Goal: Find specific page/section: Find specific page/section

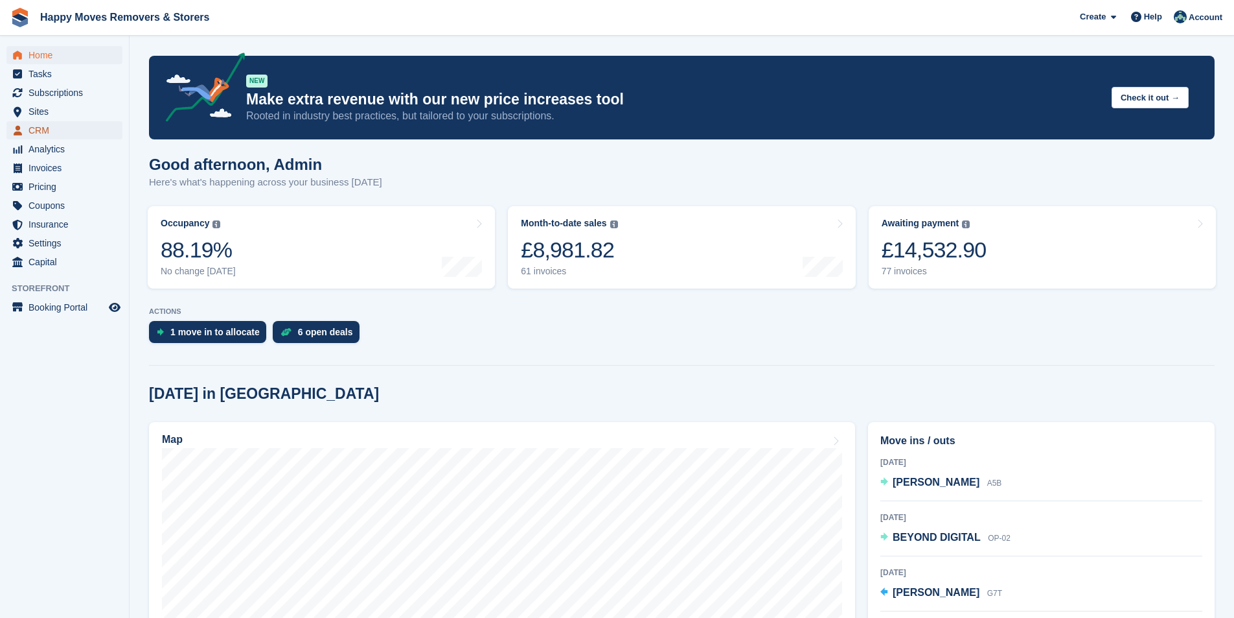
click at [46, 132] on span "CRM" at bounding box center [68, 130] width 78 height 18
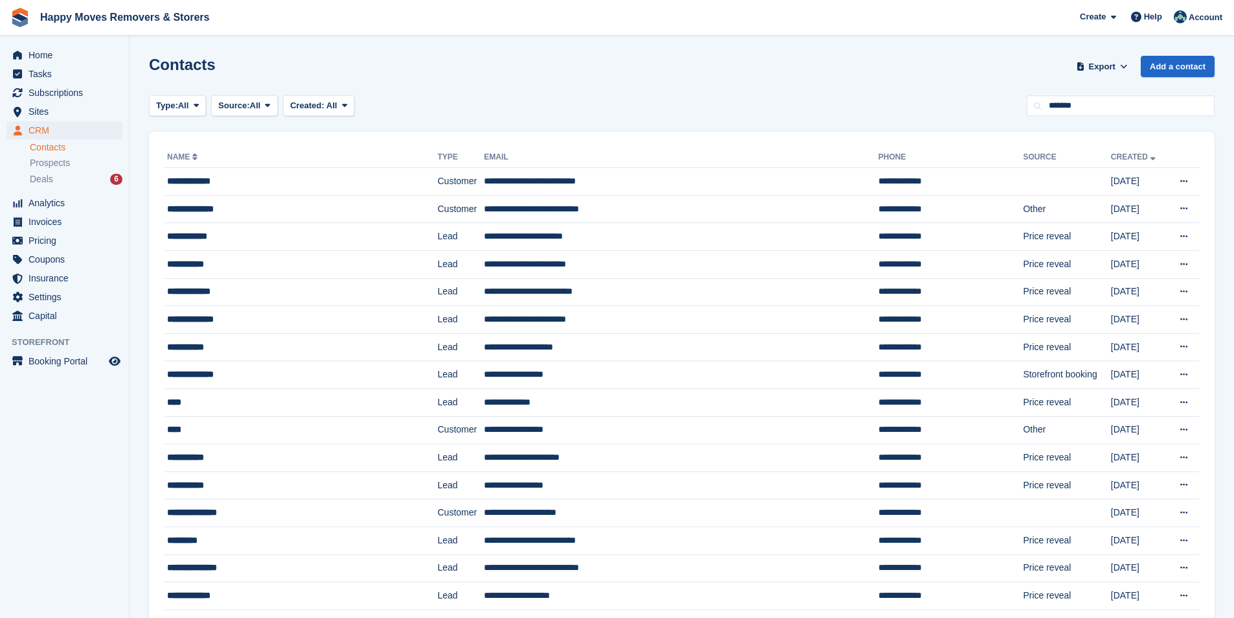
type input "*******"
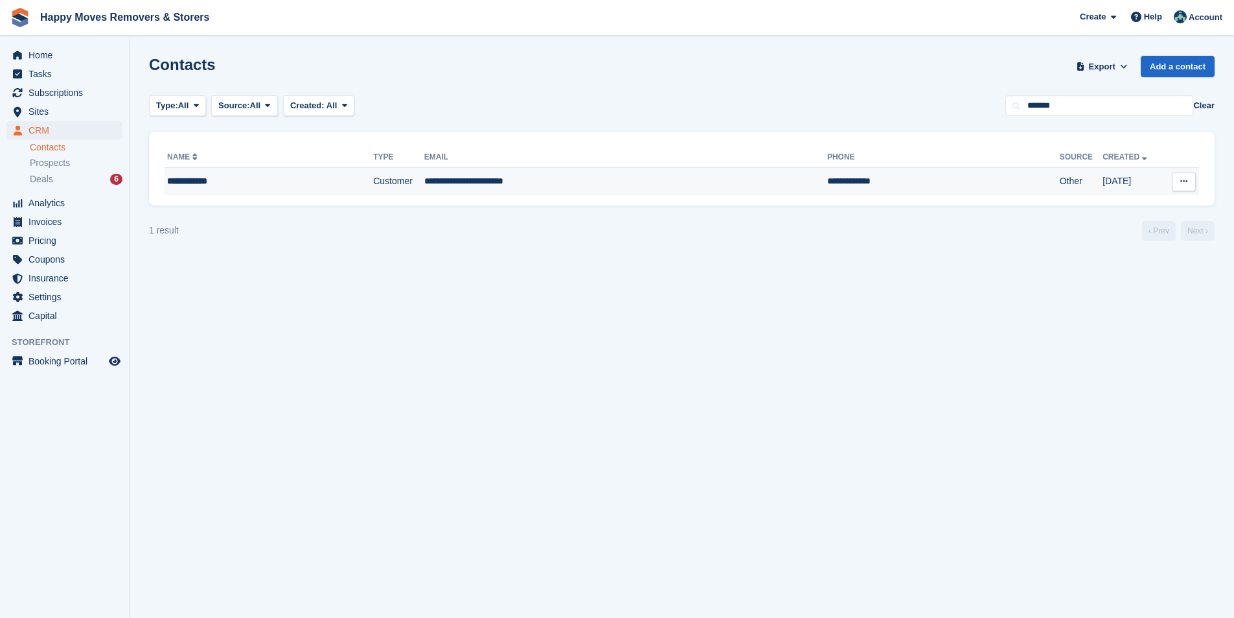
click at [638, 183] on td "**********" at bounding box center [625, 181] width 403 height 27
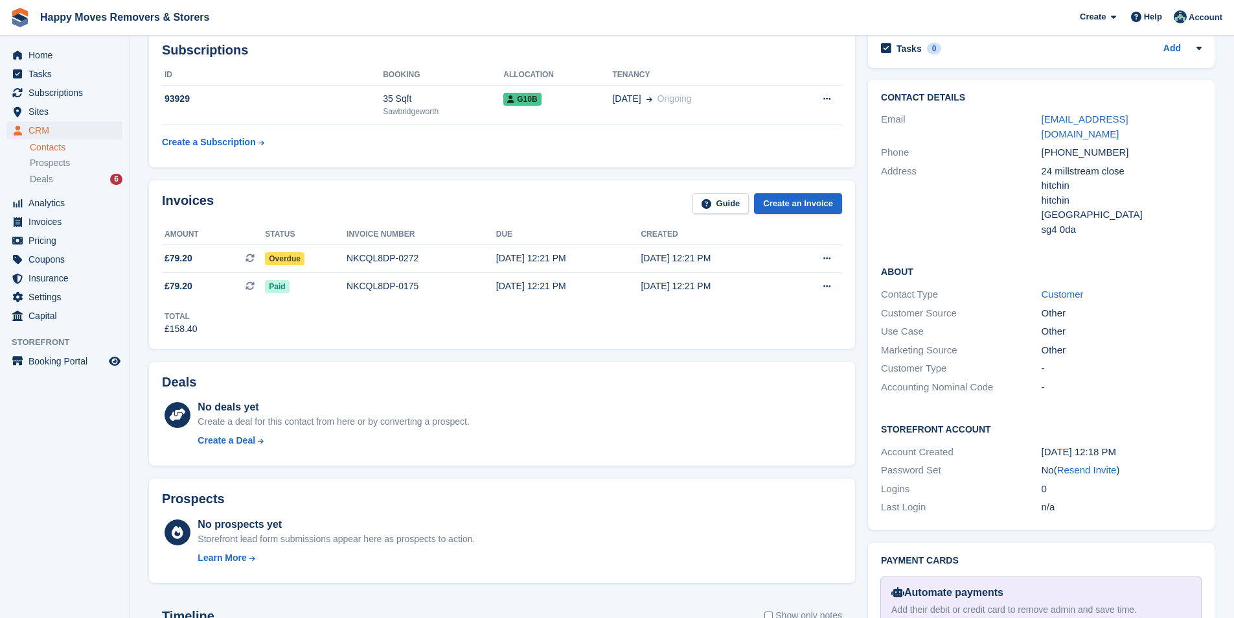
scroll to position [176, 0]
